Goal: Task Accomplishment & Management: Manage account settings

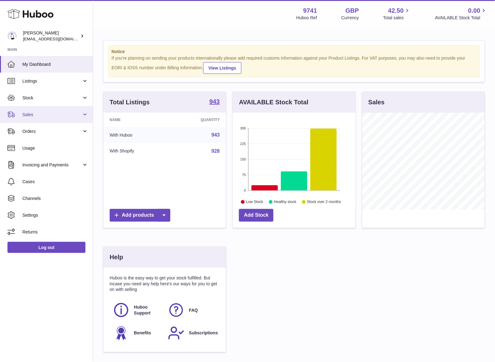
click at [25, 117] on span "Sales" at bounding box center [51, 115] width 59 height 6
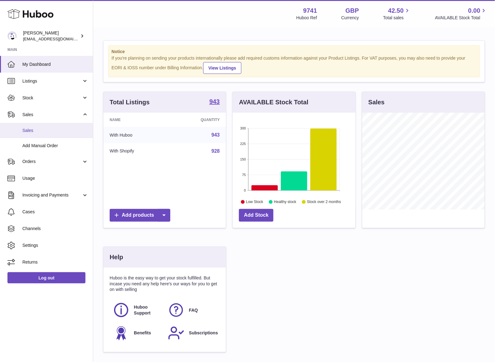
click at [38, 131] on span "Sales" at bounding box center [55, 131] width 66 height 6
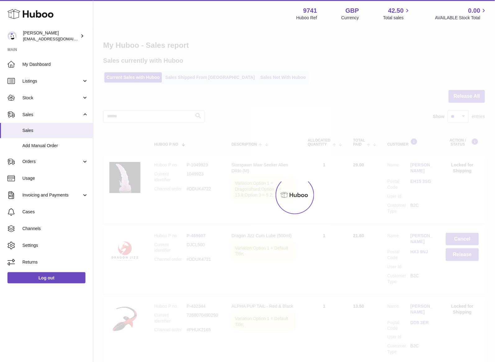
click at [237, 78] on div "Menu Huboo 9741 Huboo Ref GBP Currency 42.50 Total sales 0.00 AVAILABLE Stock T…" at bounding box center [294, 190] width 402 height 380
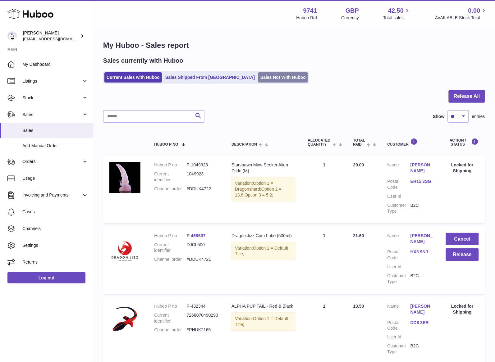
click at [258, 78] on link "Sales Not With Huboo" at bounding box center [283, 77] width 50 height 10
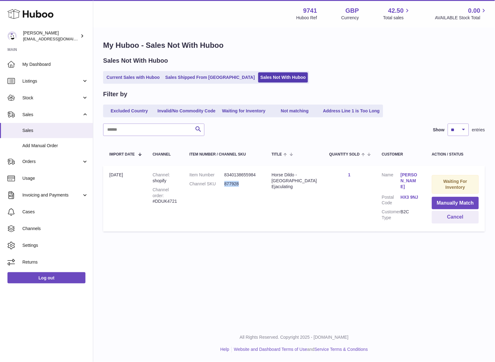
drag, startPoint x: 247, startPoint y: 183, endPoint x: 228, endPoint y: 185, distance: 18.4
click at [228, 185] on dl "Item Number 8340138655984 Channel SKU 877928" at bounding box center [225, 181] width 70 height 18
copy dl "877928"
click at [444, 205] on button "Manually Match" at bounding box center [455, 203] width 47 height 13
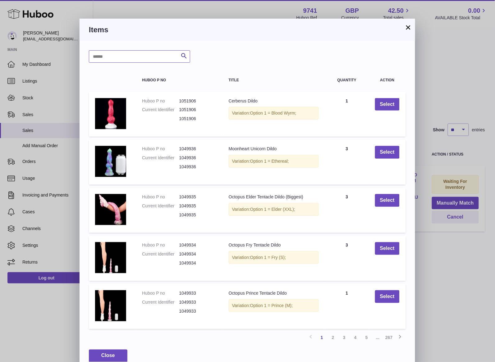
click at [145, 54] on input "text" at bounding box center [139, 56] width 101 height 12
paste input "******"
type input "******"
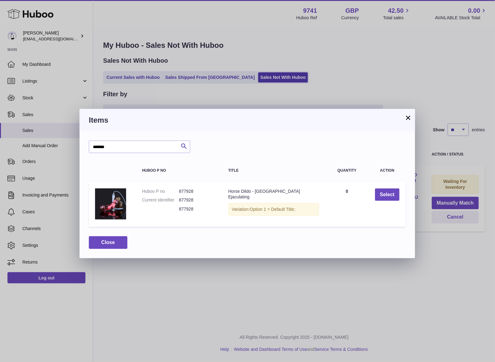
click at [408, 119] on button "×" at bounding box center [408, 117] width 7 height 7
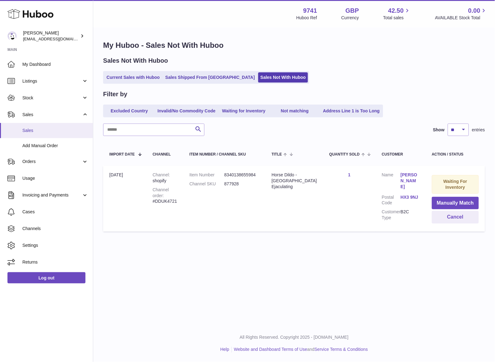
click at [37, 133] on span "Sales" at bounding box center [55, 131] width 66 height 6
click at [124, 81] on link "Current Sales with Huboo" at bounding box center [132, 77] width 57 height 10
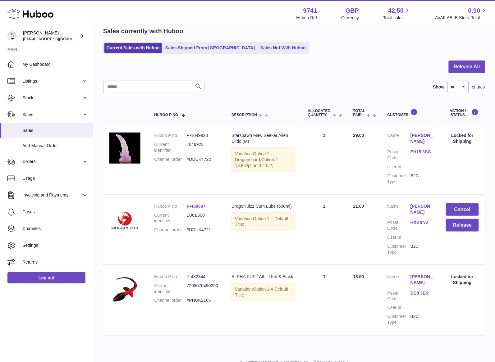
scroll to position [55, 0]
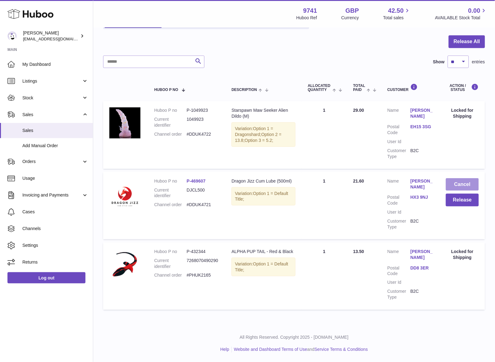
click at [469, 185] on button "Cancel" at bounding box center [462, 184] width 33 height 13
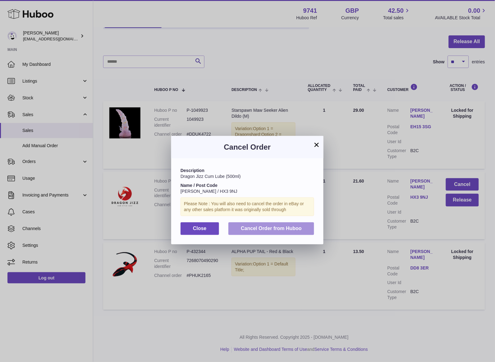
click at [261, 228] on span "Cancel Order from Huboo" at bounding box center [271, 228] width 61 height 5
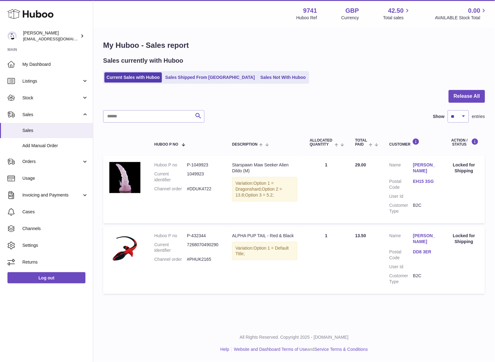
scroll to position [0, 0]
